Goal: Transaction & Acquisition: Subscribe to service/newsletter

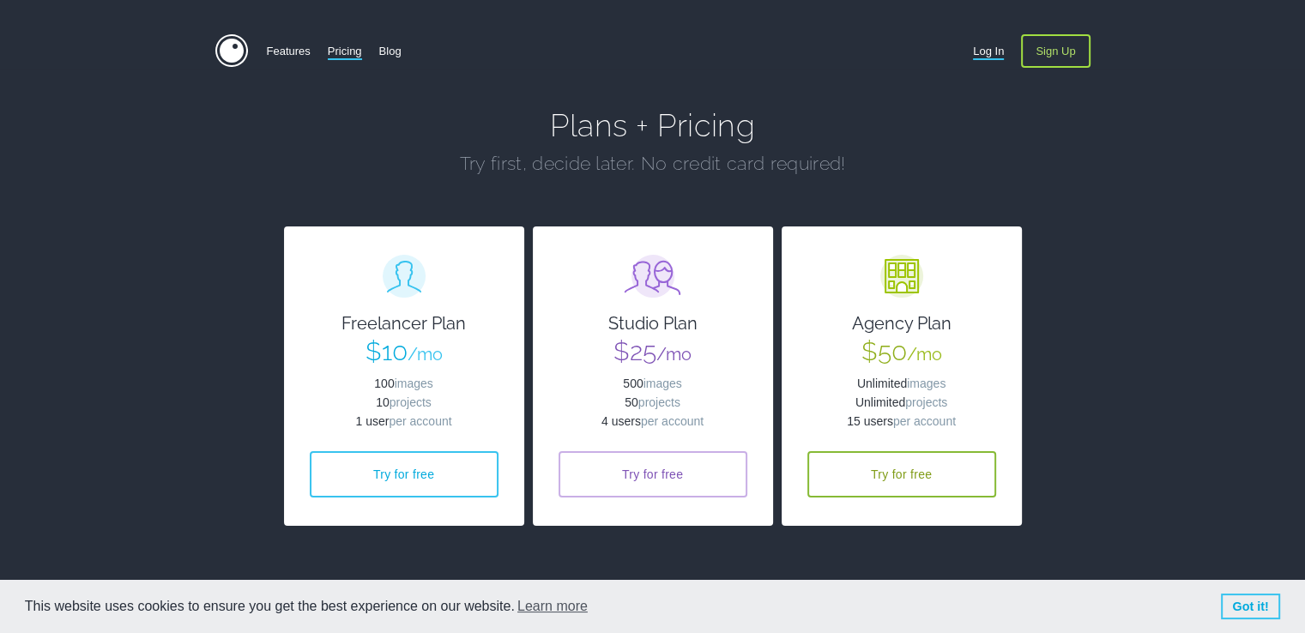
click at [983, 46] on link "Log In" at bounding box center [988, 50] width 31 height 33
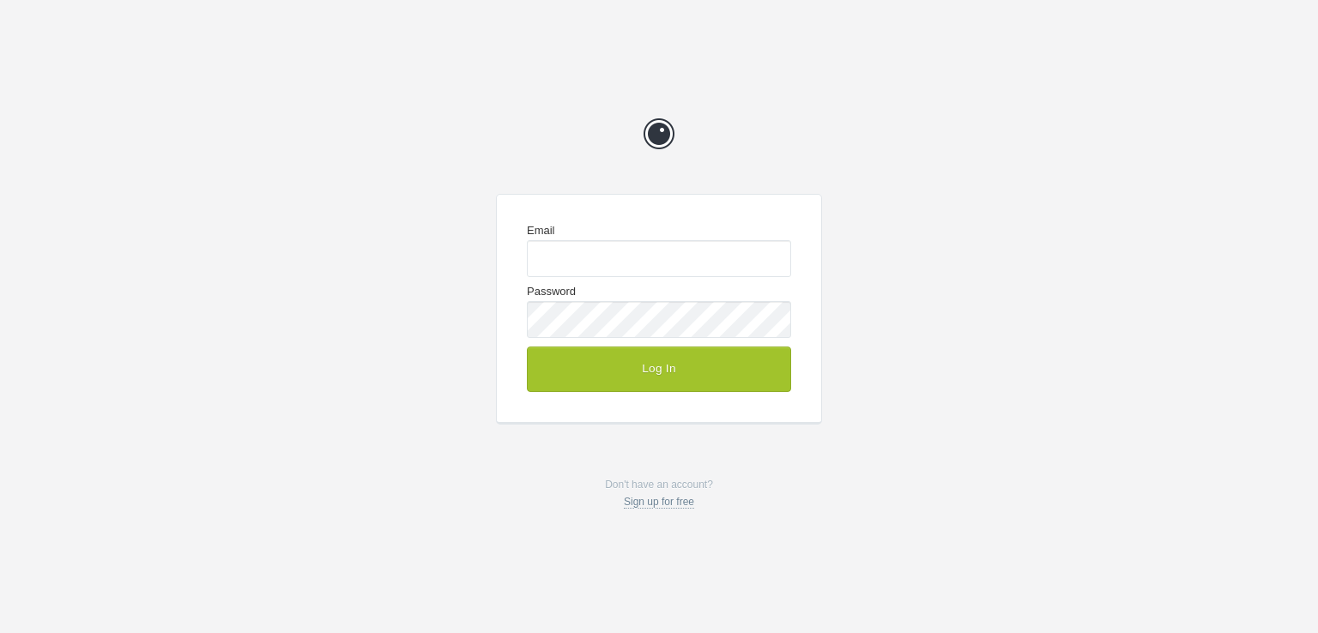
click at [679, 505] on link "Sign up for free" at bounding box center [659, 502] width 70 height 13
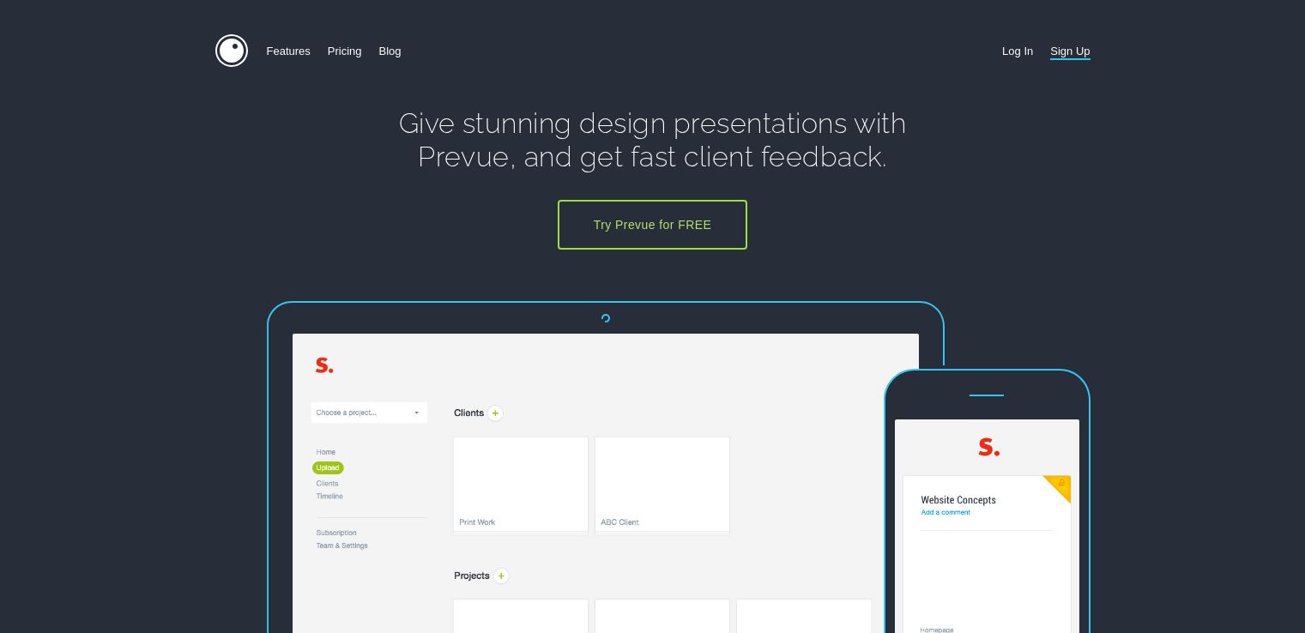
scroll to position [3580, 0]
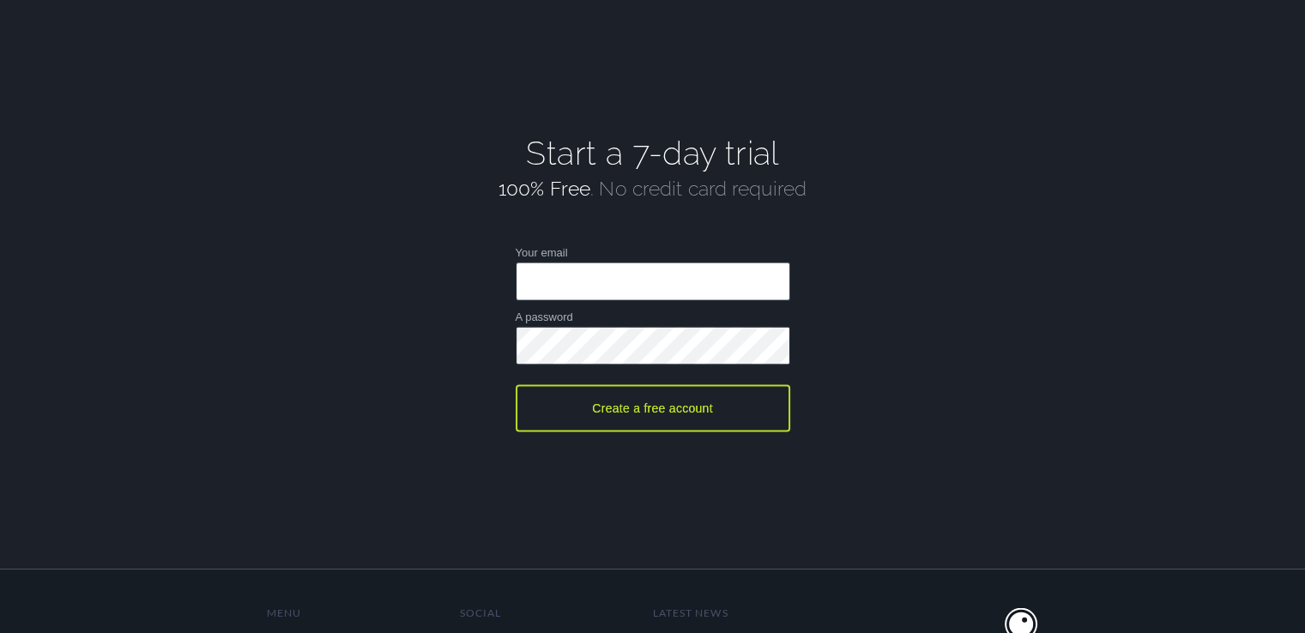
click at [651, 409] on button "Create a free account" at bounding box center [653, 408] width 275 height 47
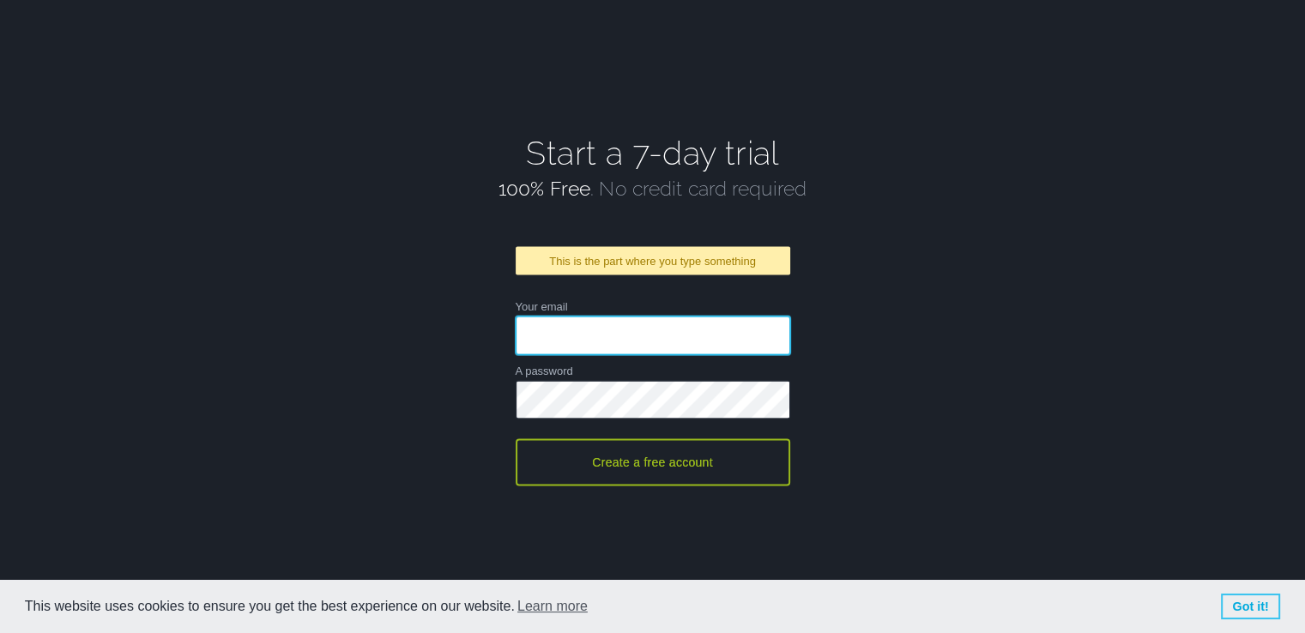
click at [619, 327] on input "Your email" at bounding box center [653, 336] width 275 height 39
type input "rohailsardar68@gmail.com"
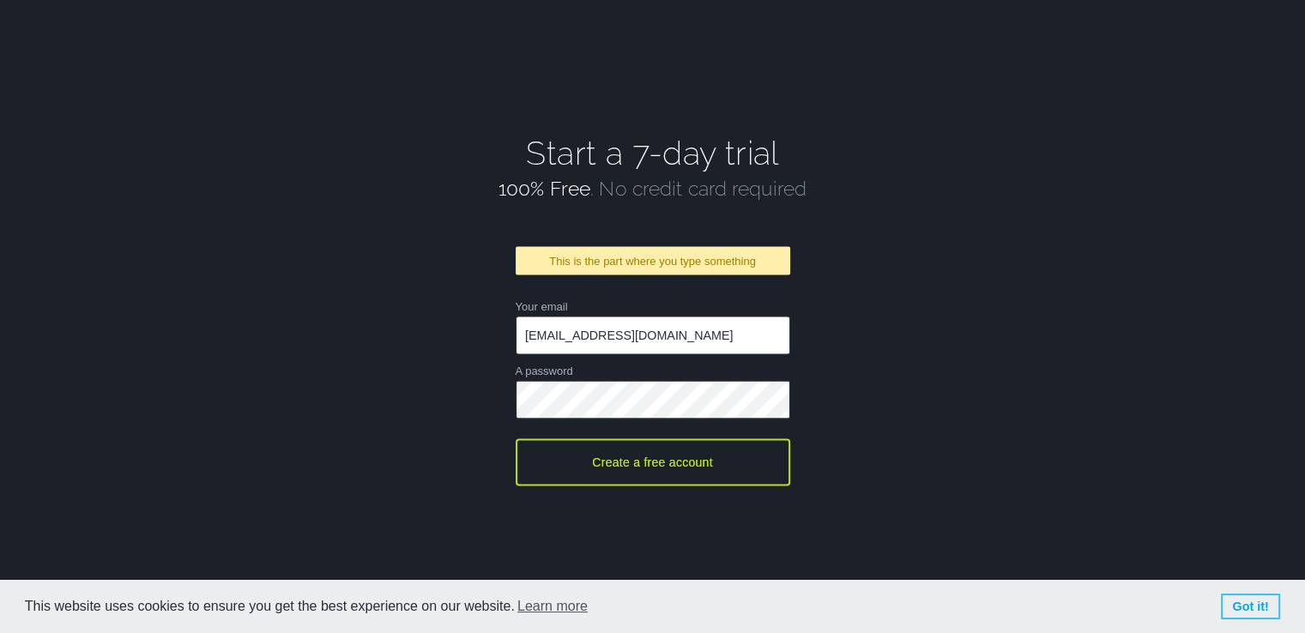
click at [598, 461] on button "Create a free account" at bounding box center [653, 462] width 275 height 47
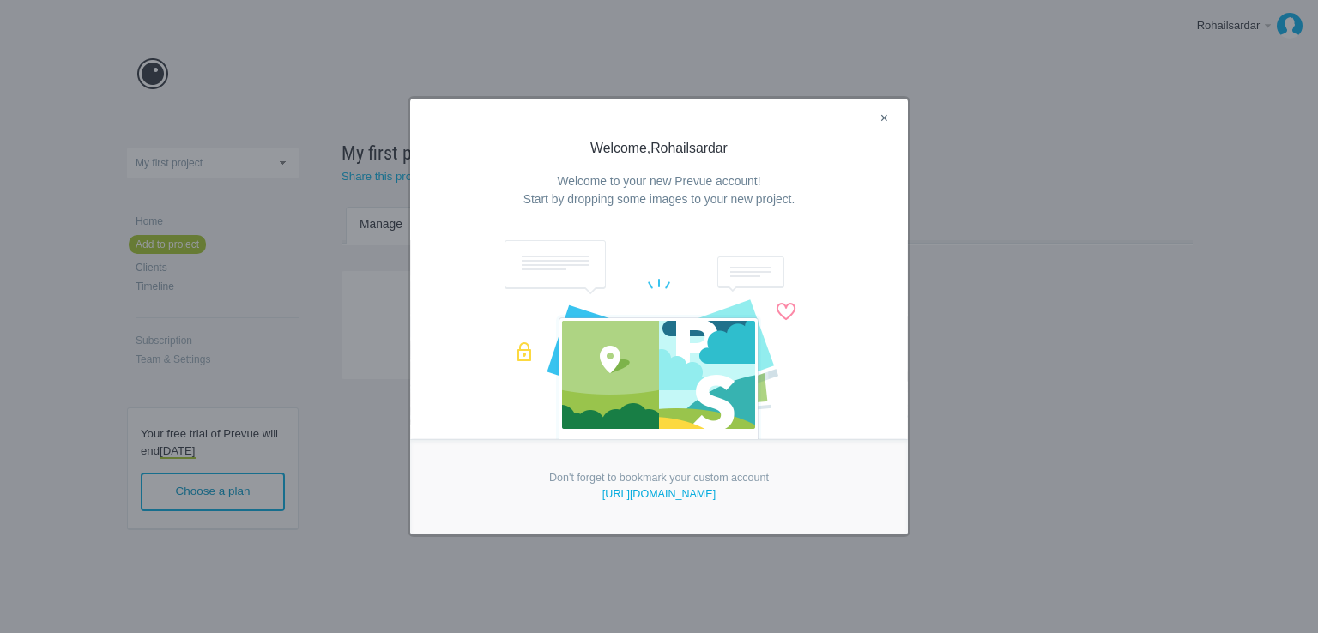
click at [889, 117] on link "×" at bounding box center [884, 119] width 21 height 22
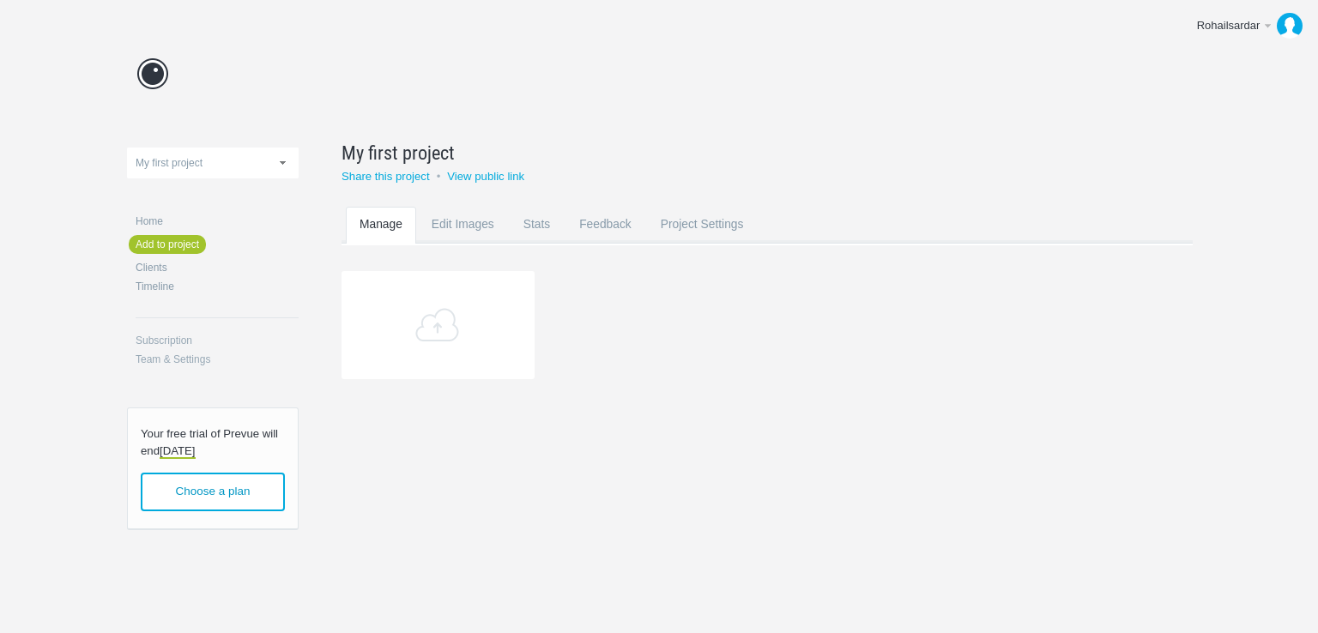
click at [896, 423] on div "Prevue My first project My first project Home Add to project Clients Timeline S…" at bounding box center [659, 310] width 1064 height 620
click at [430, 330] on link "Add" at bounding box center [438, 325] width 193 height 108
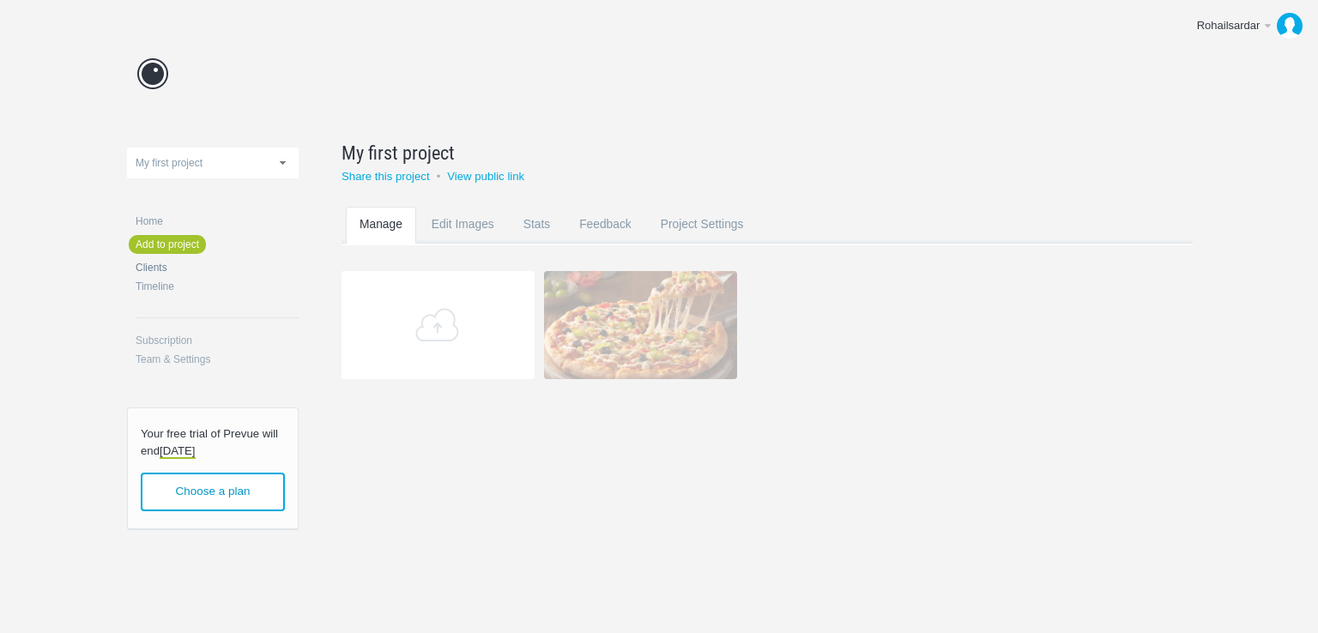
click at [144, 265] on link "Clients" at bounding box center [217, 268] width 163 height 10
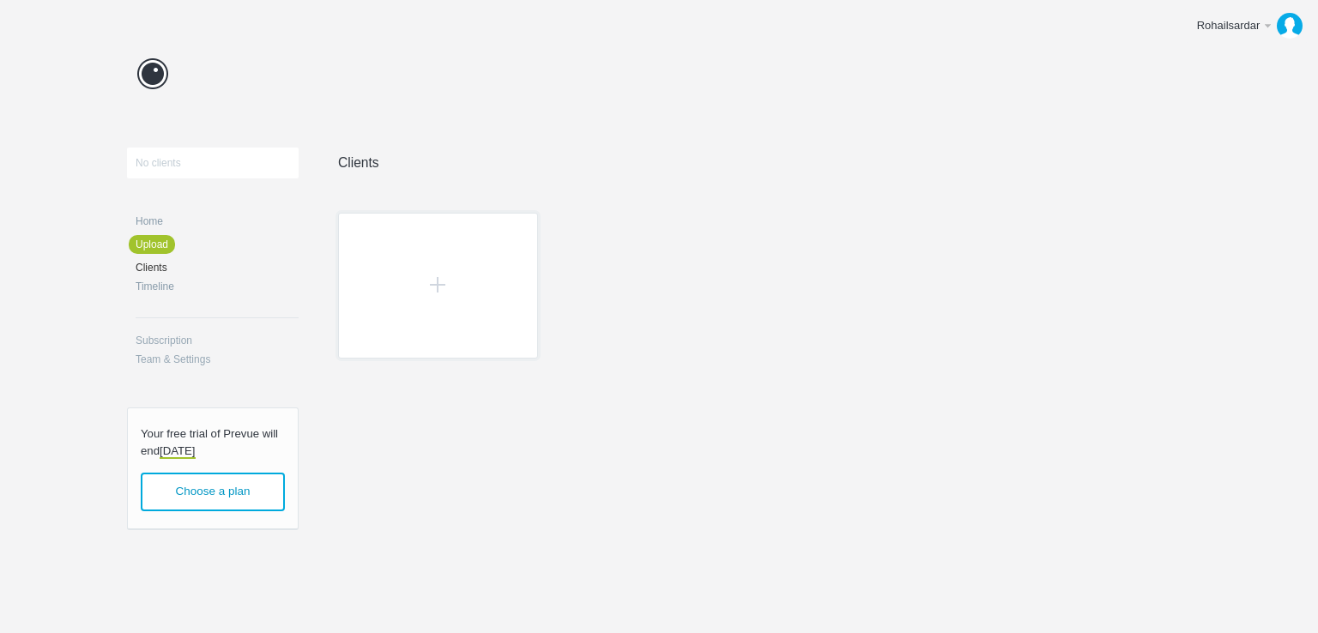
click at [146, 215] on aside "No clients Home Upload Clients Timeline Subscription Team & Settings Your free …" at bounding box center [213, 343] width 172 height 391
click at [171, 227] on ul "Home Upload Clients Timeline Subscription Team & Settings" at bounding box center [213, 294] width 172 height 157
click at [153, 223] on link "Home" at bounding box center [217, 221] width 163 height 10
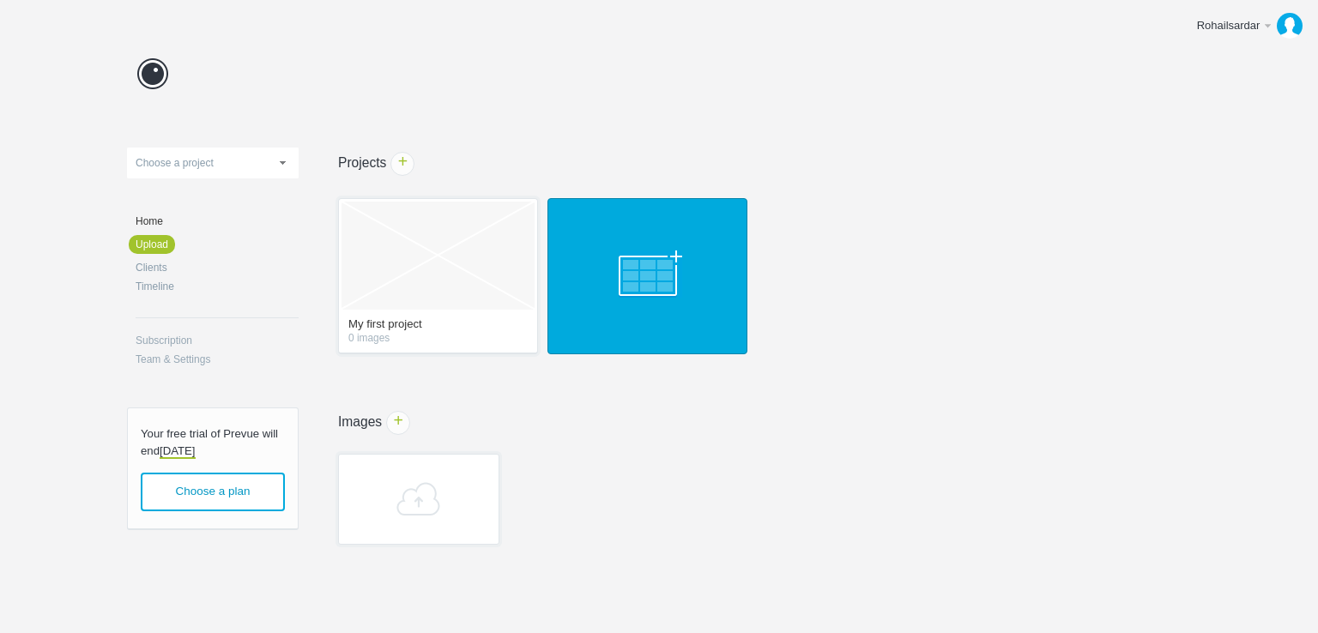
click at [592, 275] on link at bounding box center [648, 276] width 200 height 156
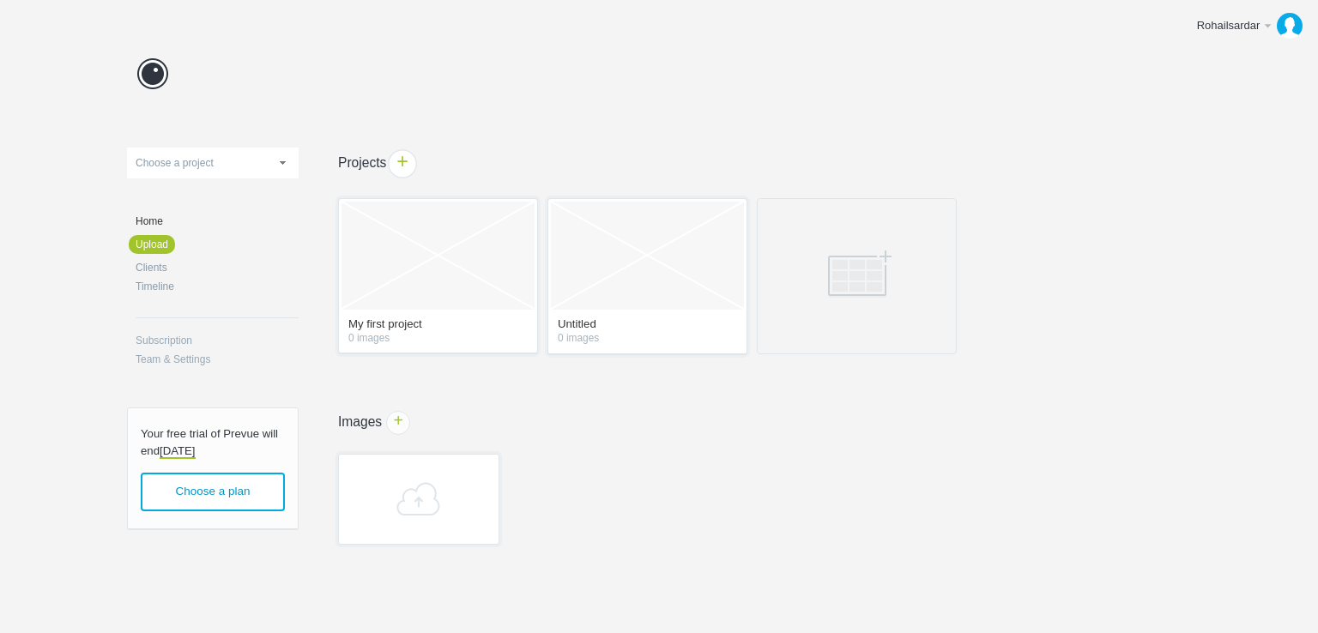
click at [398, 166] on span "+" at bounding box center [403, 163] width 27 height 27
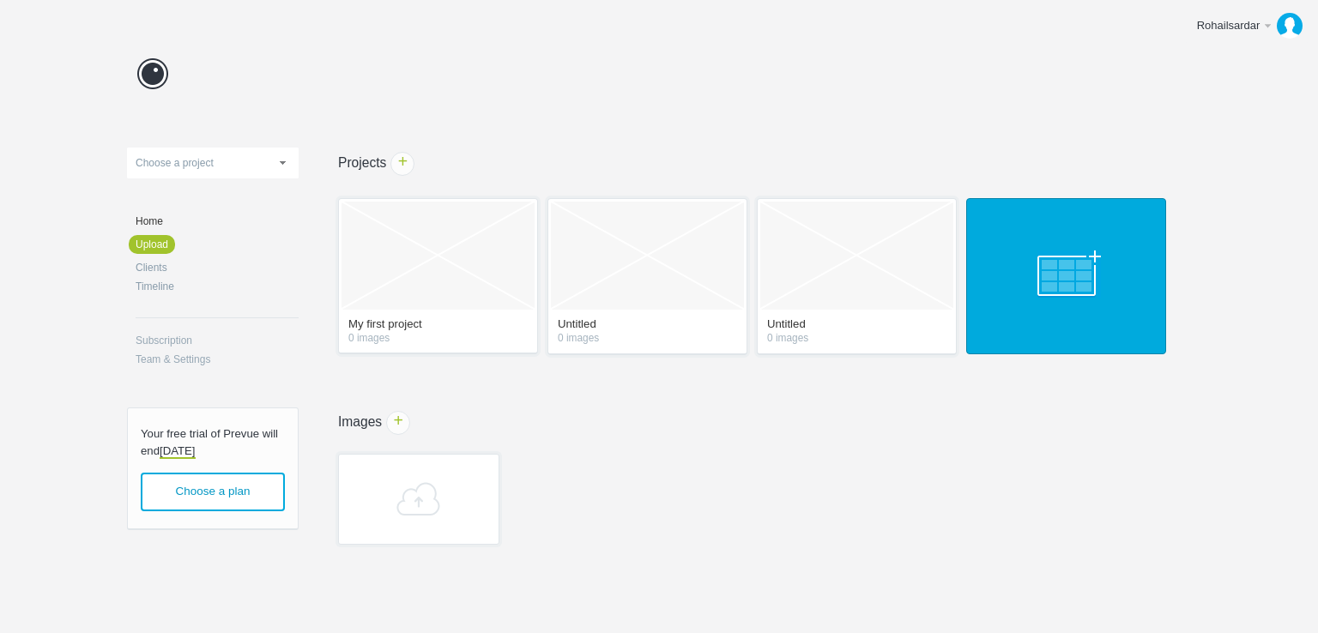
click at [1041, 294] on link at bounding box center [1066, 276] width 200 height 156
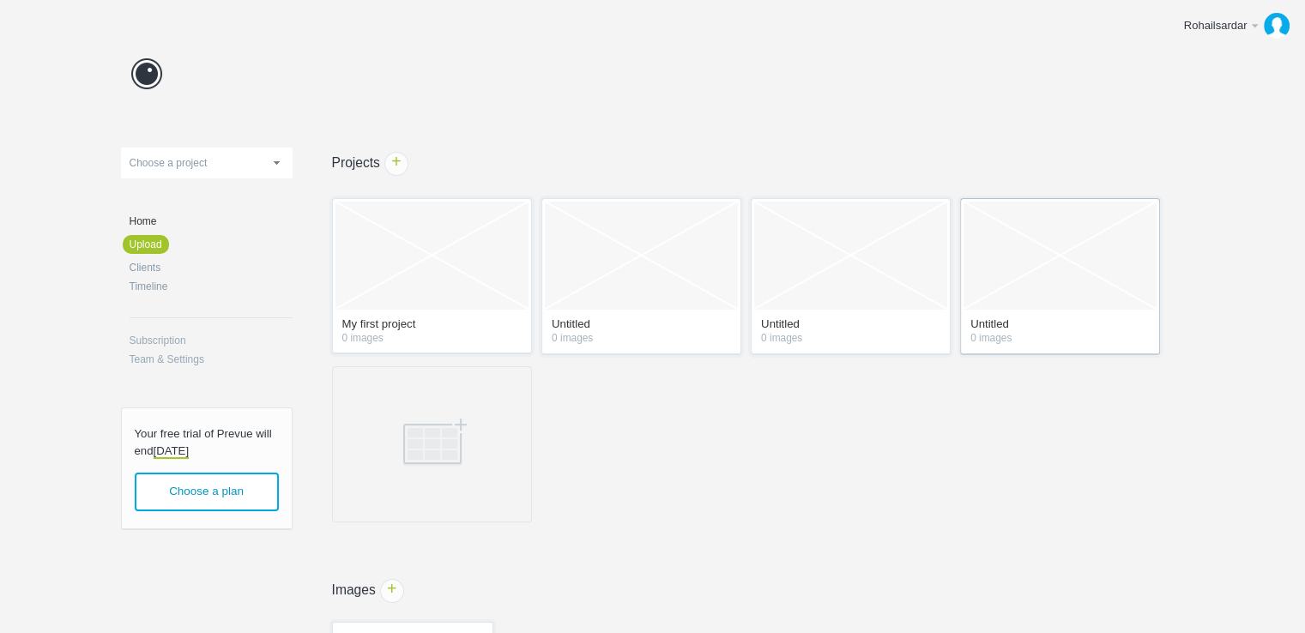
click at [1020, 265] on link "Empty Project" at bounding box center [1060, 256] width 193 height 108
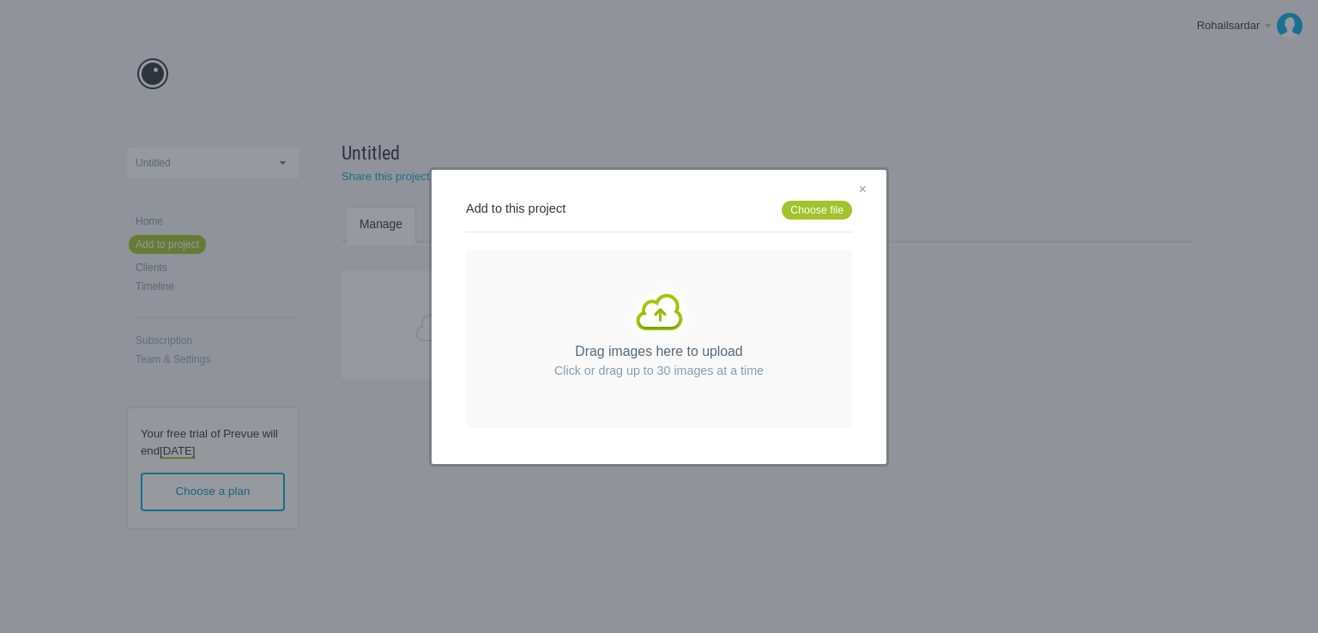
click at [646, 321] on link "Drag images here to upload Click or drag up to 30 images at a time" at bounding box center [659, 339] width 386 height 179
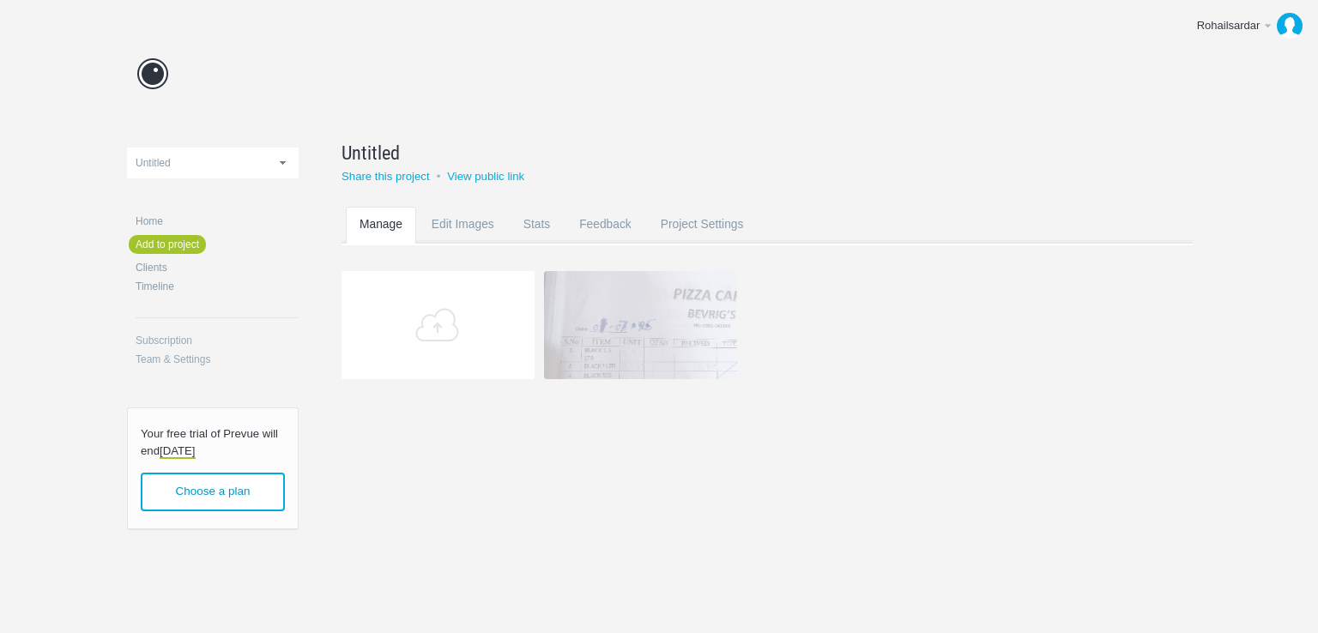
click at [649, 334] on img at bounding box center [640, 325] width 193 height 108
click at [454, 231] on link "Edit Images" at bounding box center [463, 241] width 90 height 68
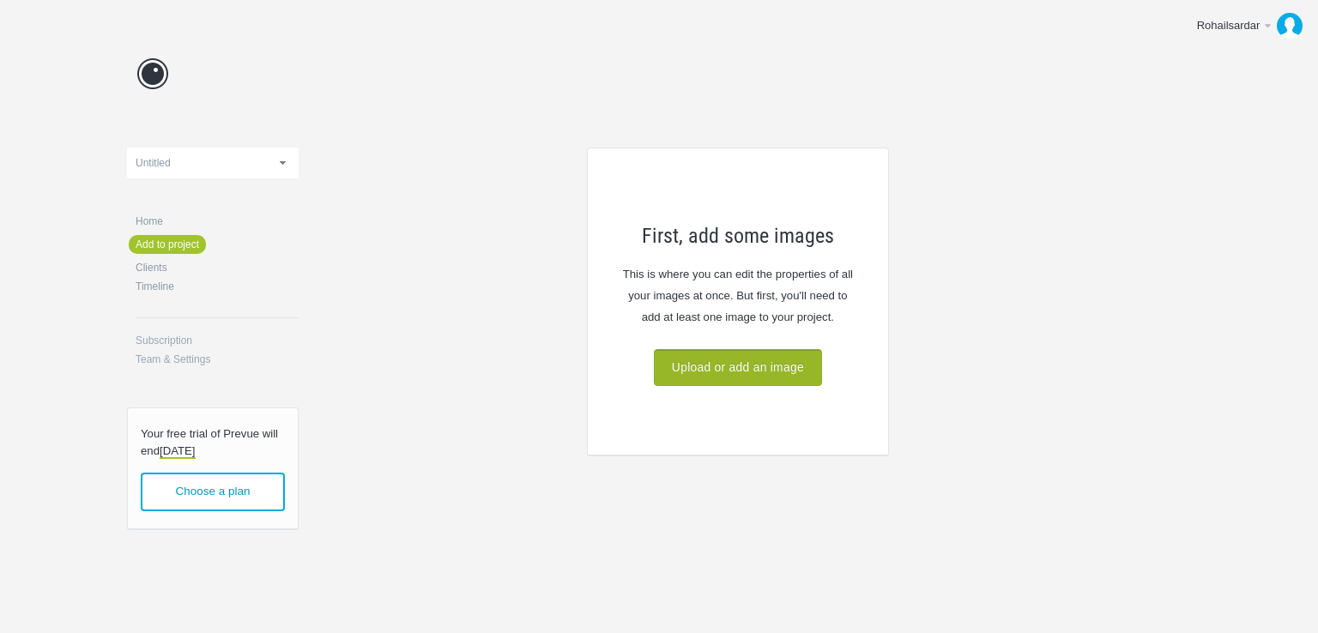
click at [738, 357] on link "Upload or add an image" at bounding box center [738, 367] width 168 height 37
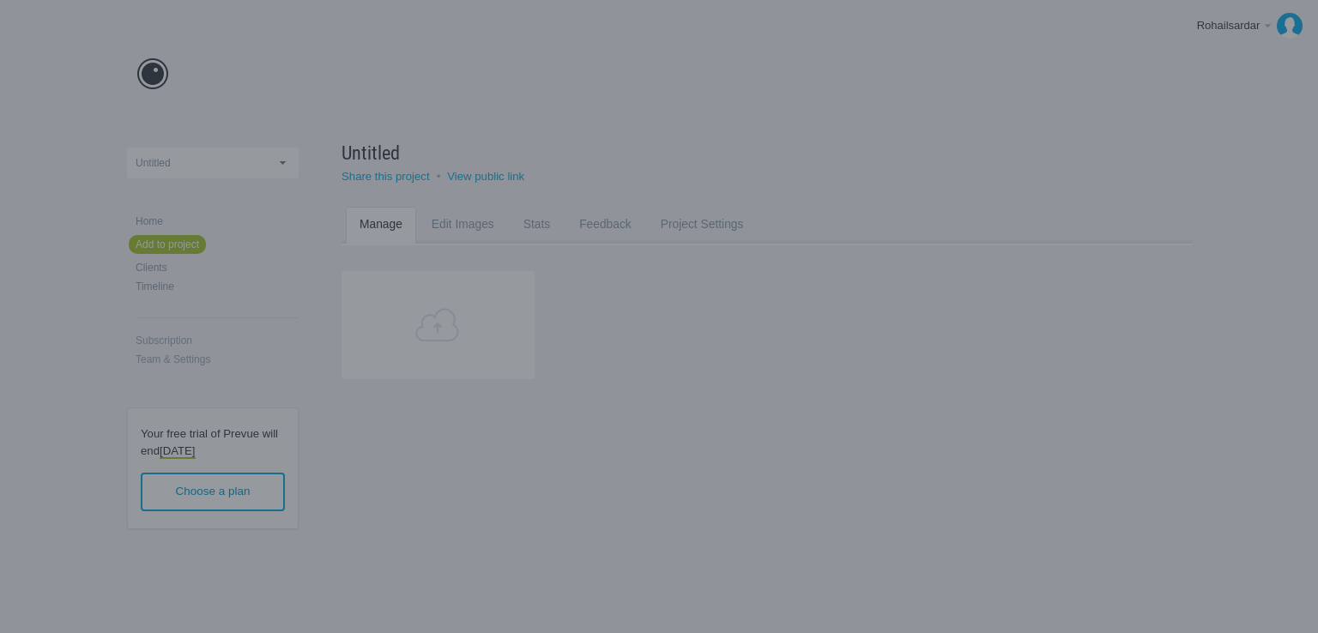
click at [630, 308] on link "Drag images here to upload Click or drag up to 30 images at a time" at bounding box center [659, 339] width 386 height 179
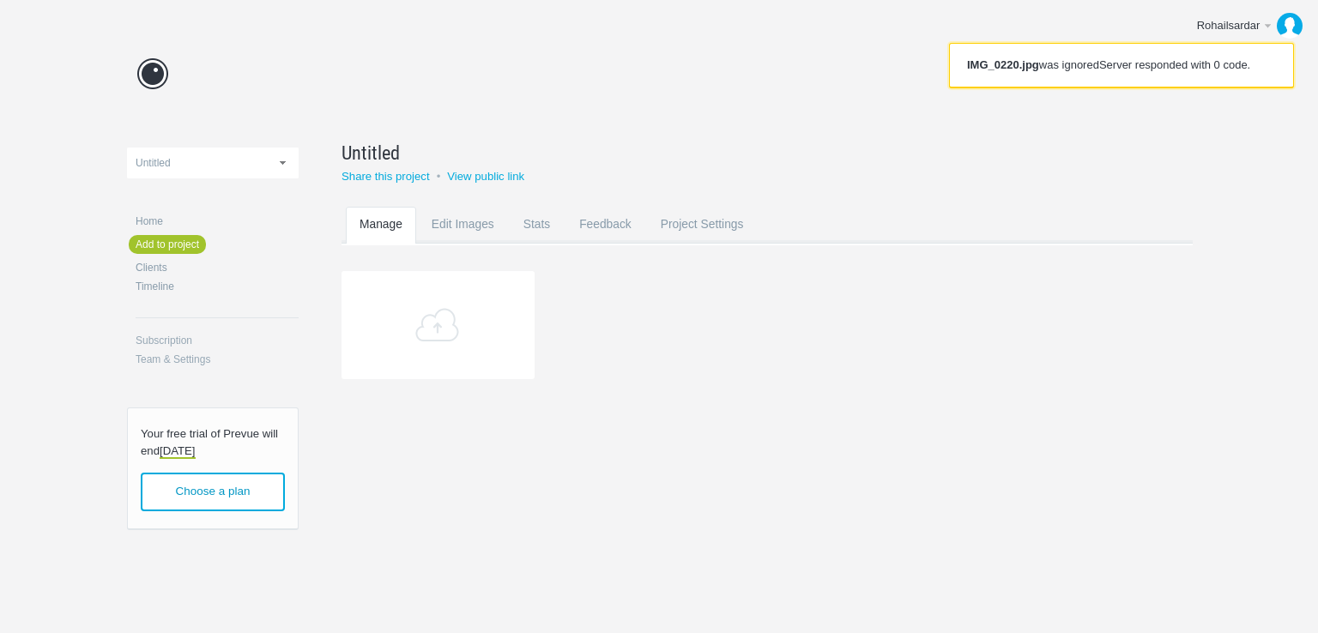
click at [827, 107] on header "Prevue" at bounding box center [659, 73] width 1064 height 79
